Goal: Task Accomplishment & Management: Complete application form

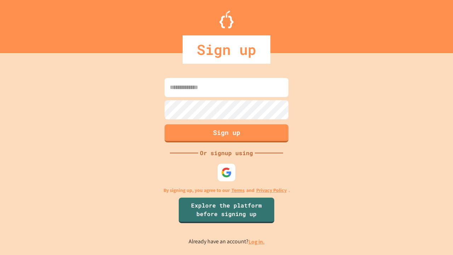
click at [257, 241] on link "Log in." at bounding box center [256, 241] width 16 height 7
